Goal: Task Accomplishment & Management: Use online tool/utility

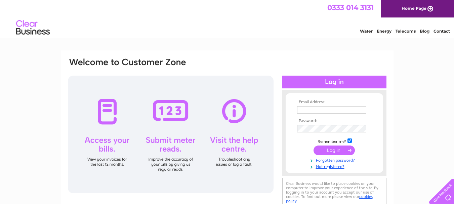
type input "[EMAIL_ADDRESS][DOMAIN_NAME]"
click at [335, 150] on input "submit" at bounding box center [333, 149] width 41 height 9
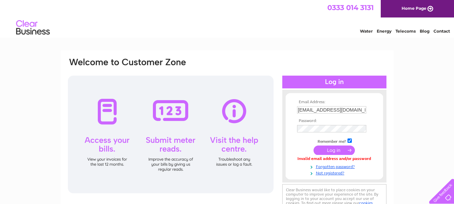
click at [335, 148] on input "submit" at bounding box center [333, 149] width 41 height 9
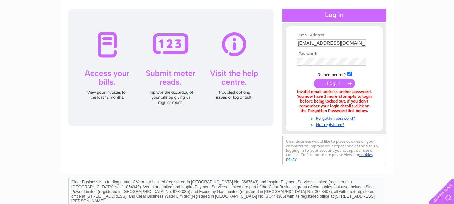
scroll to position [67, 0]
click at [321, 118] on link "Forgotten password?" at bounding box center [335, 117] width 76 height 6
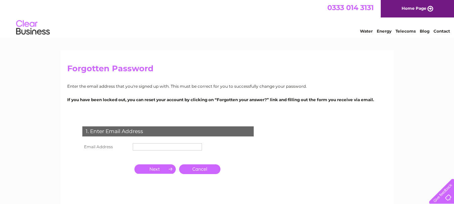
click at [146, 144] on input "text" at bounding box center [167, 146] width 69 height 7
type input "nicks@thehouseofcoffee.co.uk"
click at [152, 170] on input "button" at bounding box center [154, 168] width 41 height 9
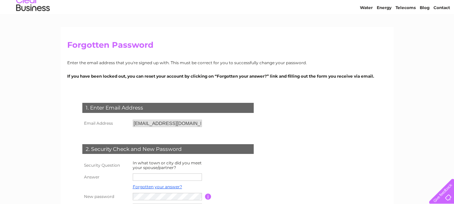
scroll to position [67, 0]
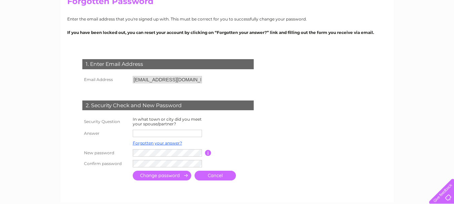
click at [149, 132] on input "text" at bounding box center [167, 133] width 69 height 7
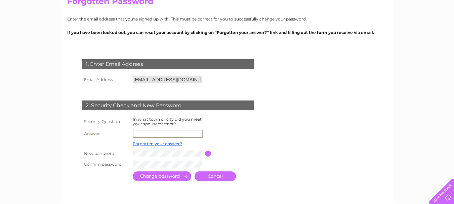
type input "Hemel Hempstead"
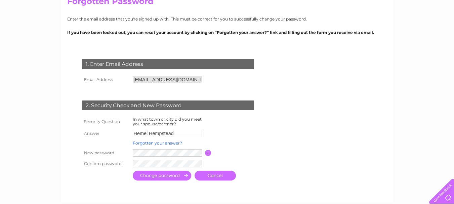
click at [159, 175] on input "submit" at bounding box center [162, 176] width 58 height 10
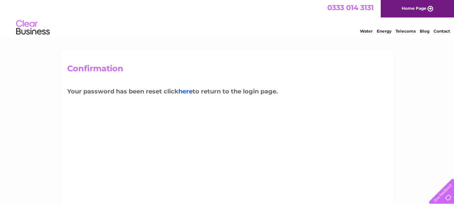
click at [185, 91] on link "here" at bounding box center [185, 91] width 14 height 7
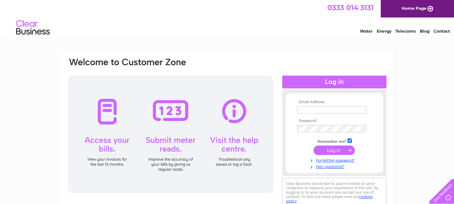
type input "nicks@thehouseofcoffee.co.uk"
click at [332, 149] on input "submit" at bounding box center [333, 149] width 41 height 9
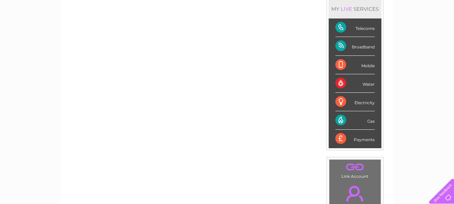
scroll to position [101, 0]
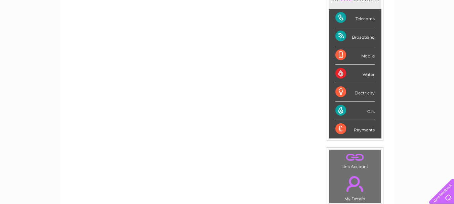
click at [343, 113] on div "Gas" at bounding box center [354, 110] width 39 height 18
click at [369, 112] on div "Gas" at bounding box center [354, 110] width 39 height 18
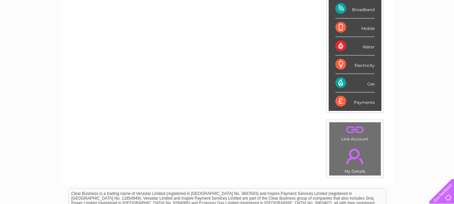
scroll to position [0, 0]
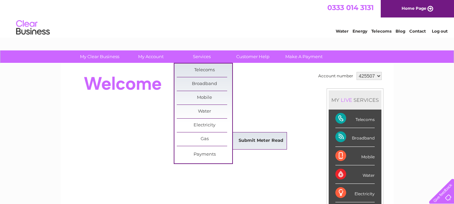
click at [250, 142] on link "Submit Meter Read" at bounding box center [260, 140] width 55 height 13
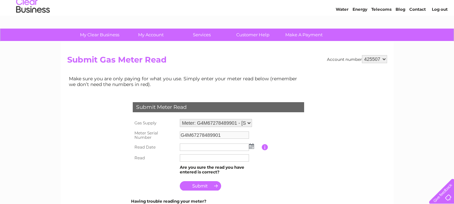
scroll to position [34, 0]
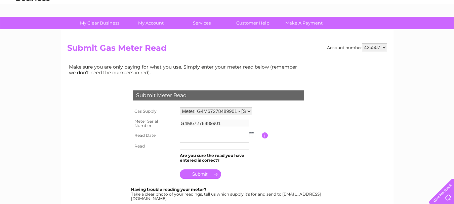
click at [185, 135] on input "text" at bounding box center [214, 135] width 69 height 7
click at [192, 133] on input "text" at bounding box center [215, 136] width 70 height 8
click at [251, 135] on img at bounding box center [251, 134] width 5 height 5
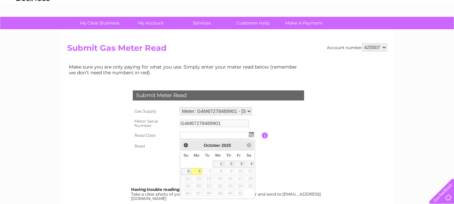
click at [196, 172] on link "6" at bounding box center [196, 171] width 10 height 7
type input "2025/10/06"
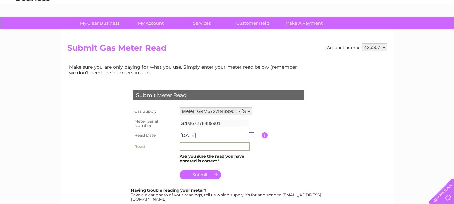
click at [188, 146] on input "text" at bounding box center [215, 146] width 70 height 8
type input "10125"
click at [202, 175] on input "submit" at bounding box center [200, 174] width 41 height 9
